Goal: Find specific page/section: Find specific page/section

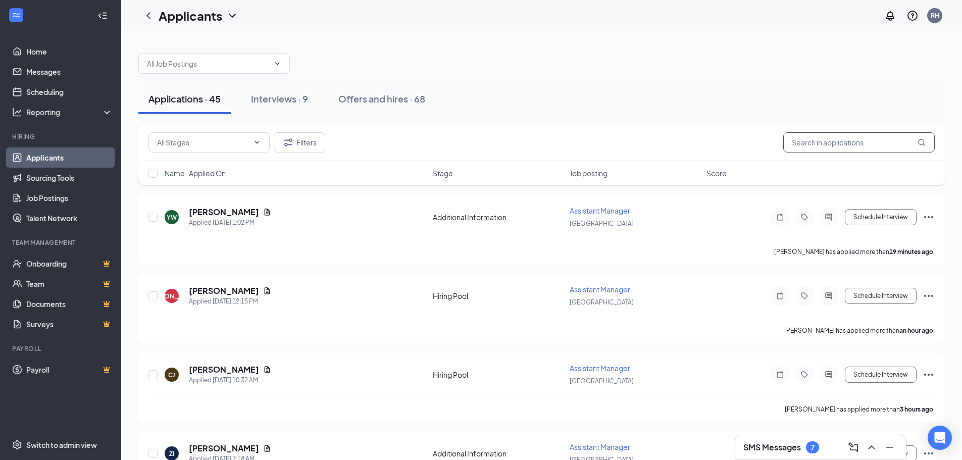
click at [810, 143] on input "text" at bounding box center [858, 142] width 151 height 20
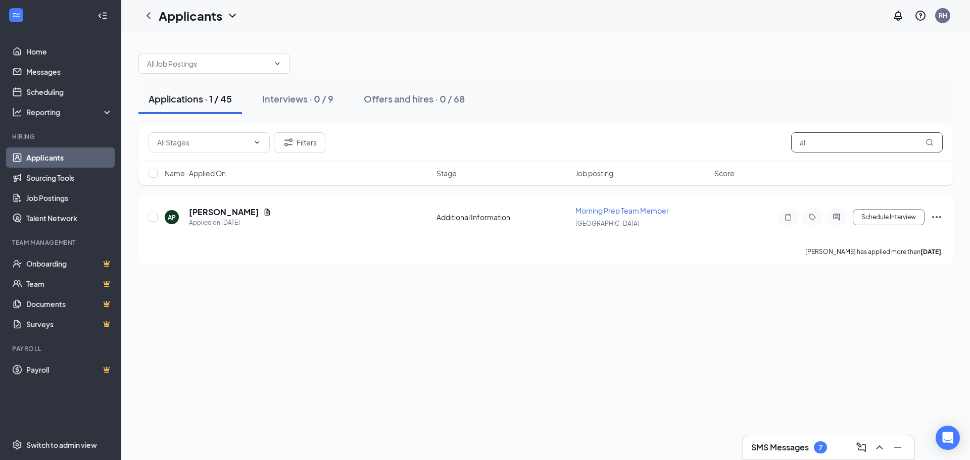
type input "a"
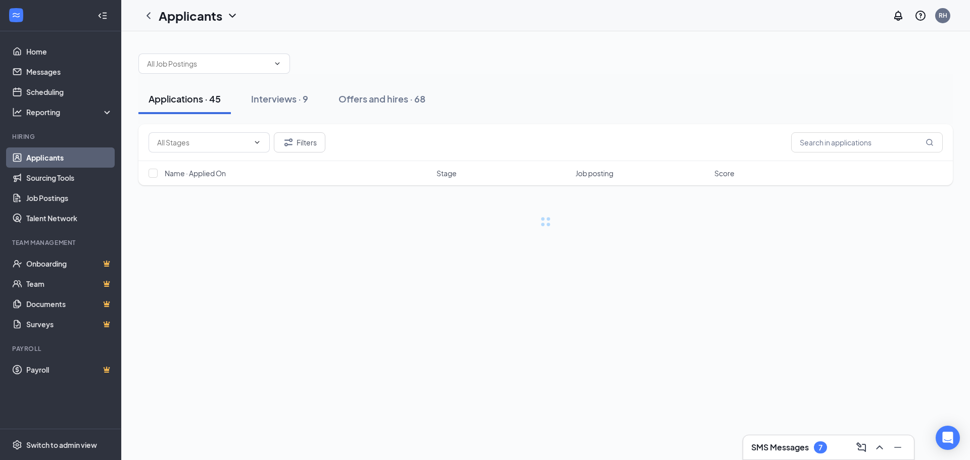
click at [606, 96] on div "Applications · 45 Interviews · 9 Offers and hires · 68" at bounding box center [545, 99] width 814 height 30
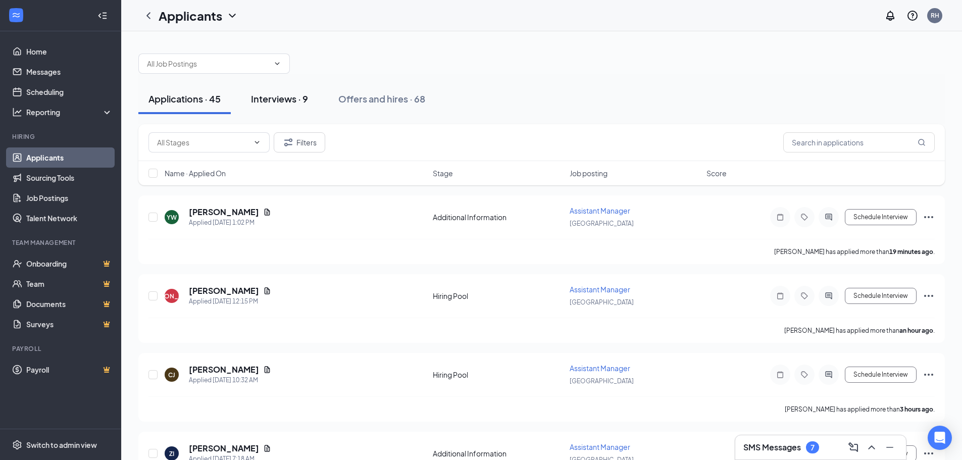
click at [273, 106] on button "Interviews · 9" at bounding box center [279, 99] width 77 height 30
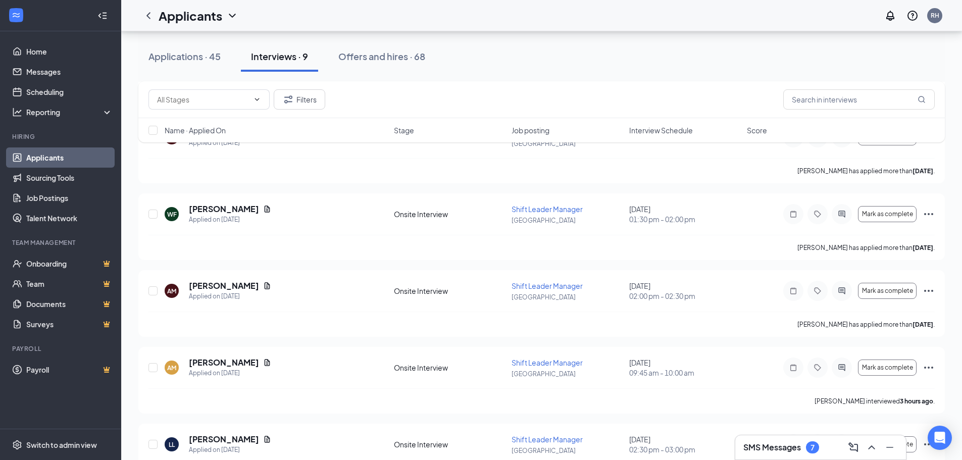
scroll to position [75, 0]
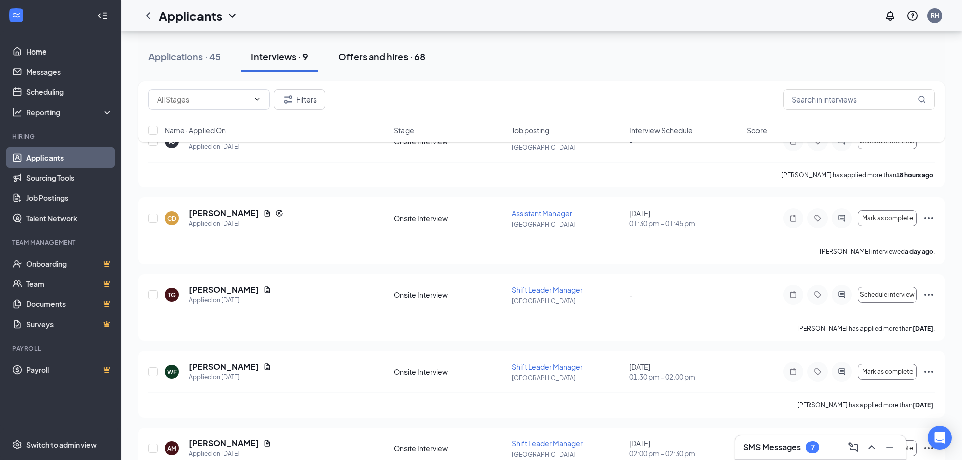
click at [374, 66] on button "Offers and hires · 68" at bounding box center [381, 56] width 107 height 30
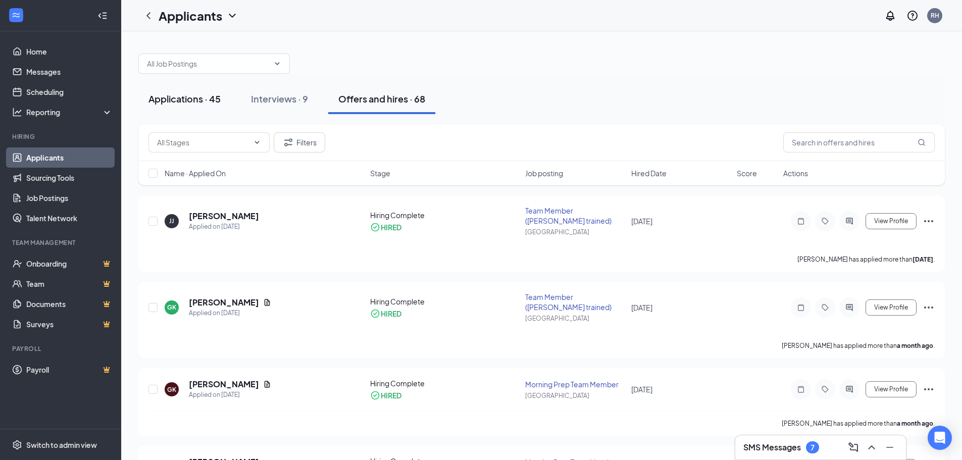
click at [208, 103] on div "Applications · 45" at bounding box center [184, 98] width 72 height 13
